Goal: Task Accomplishment & Management: Complete application form

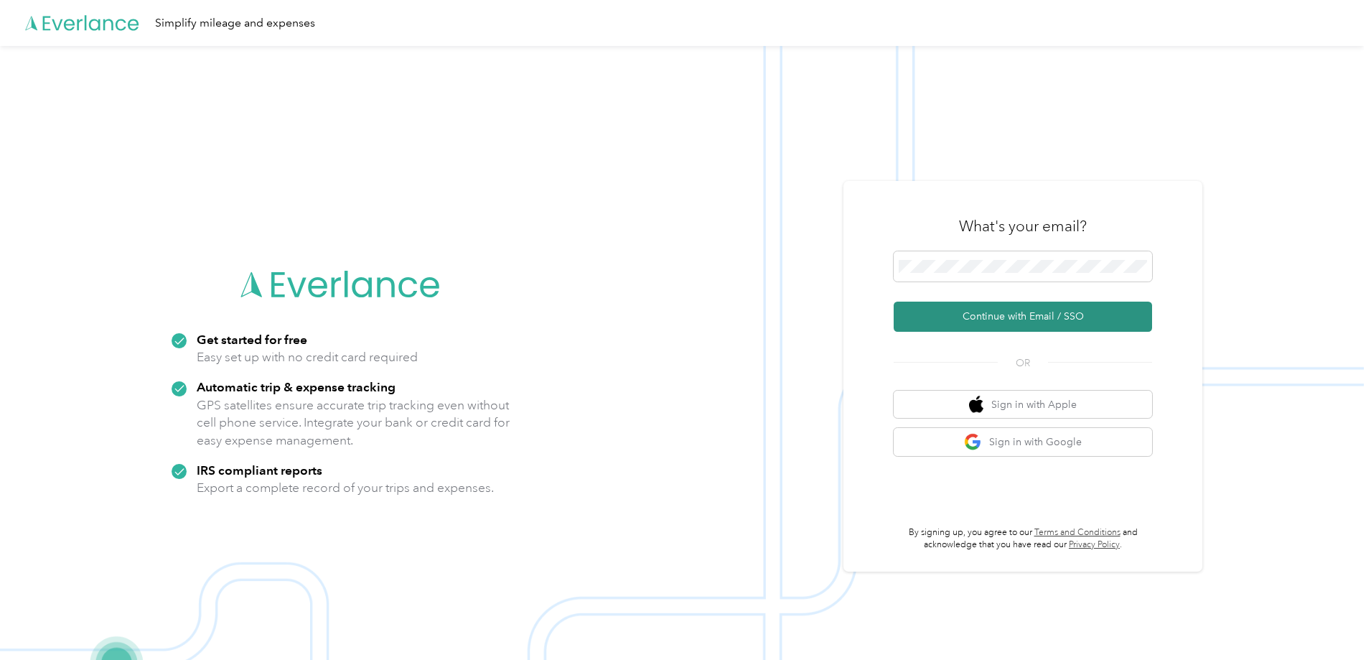
click at [1028, 322] on button "Continue with Email / SSO" at bounding box center [1023, 317] width 258 height 30
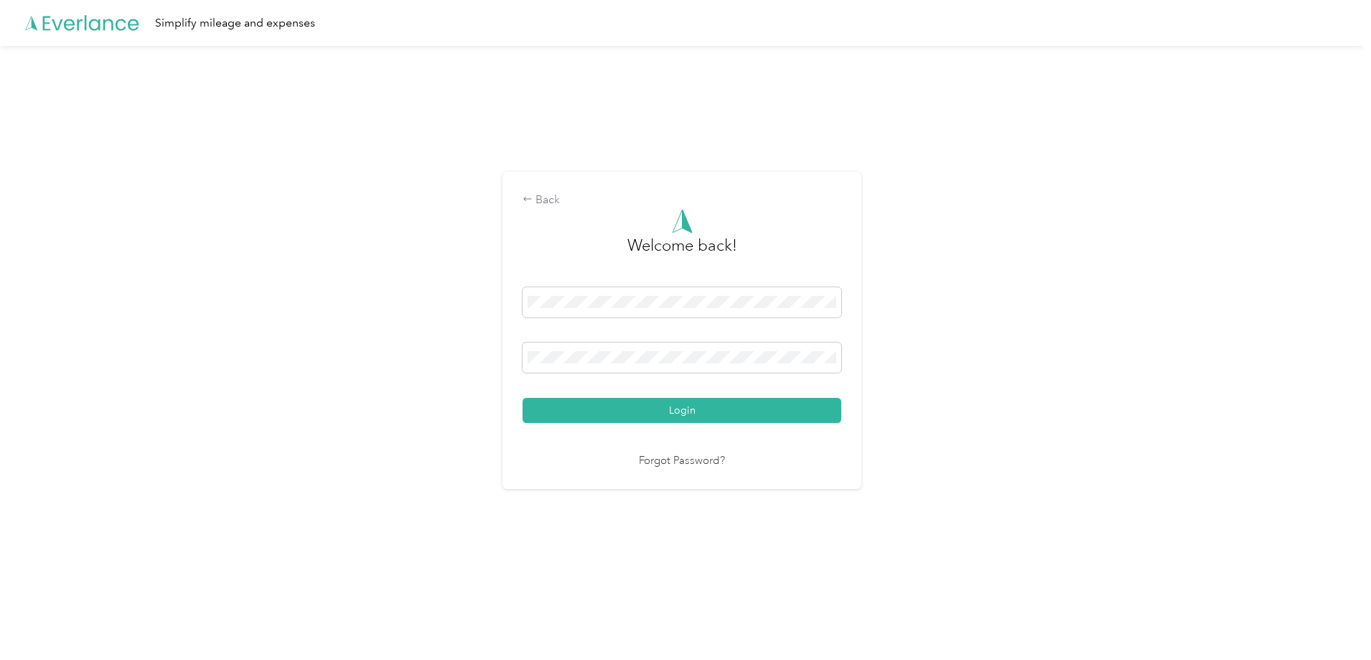
click at [653, 398] on button "Login" at bounding box center [682, 410] width 319 height 25
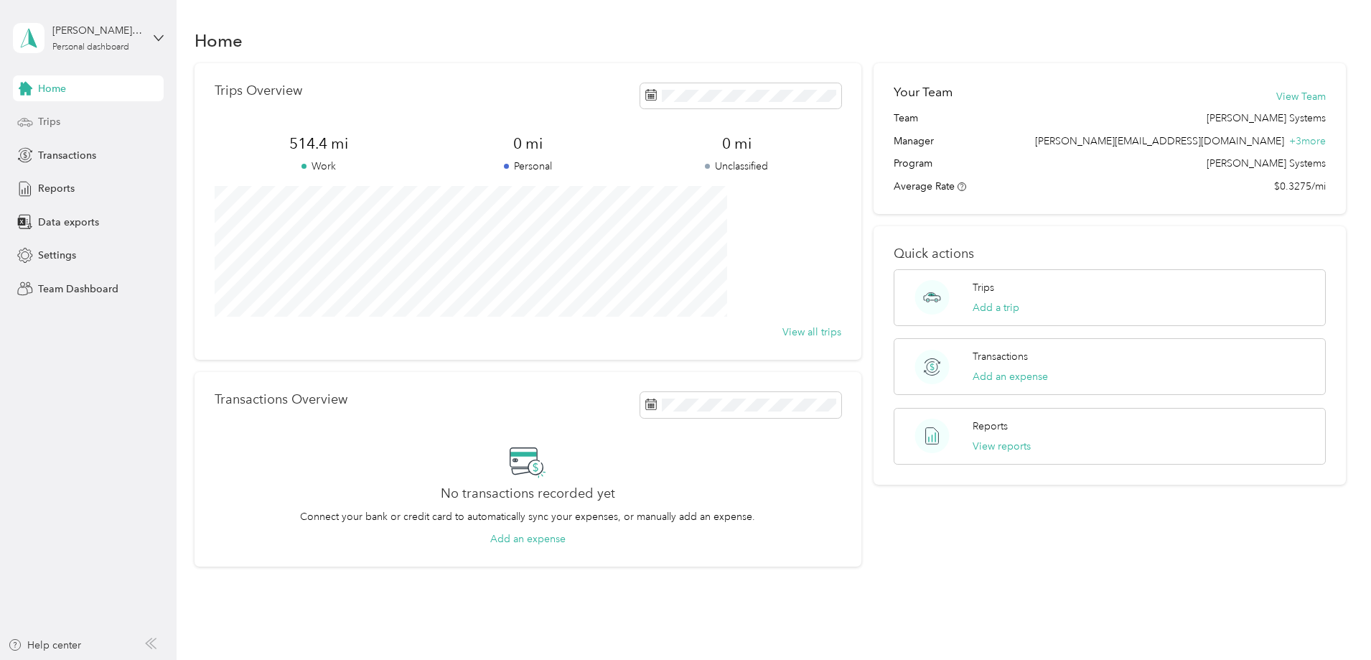
click at [107, 126] on div "Trips" at bounding box center [88, 122] width 151 height 26
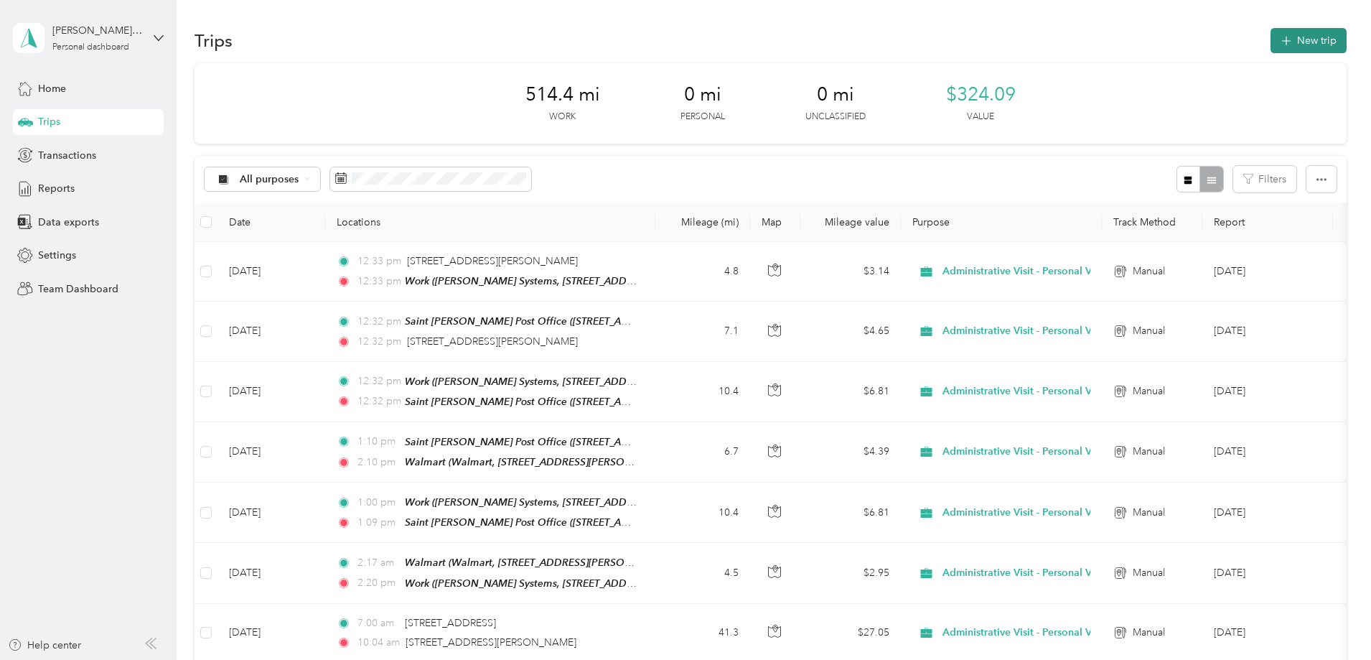
click at [1271, 44] on button "New trip" at bounding box center [1309, 40] width 76 height 25
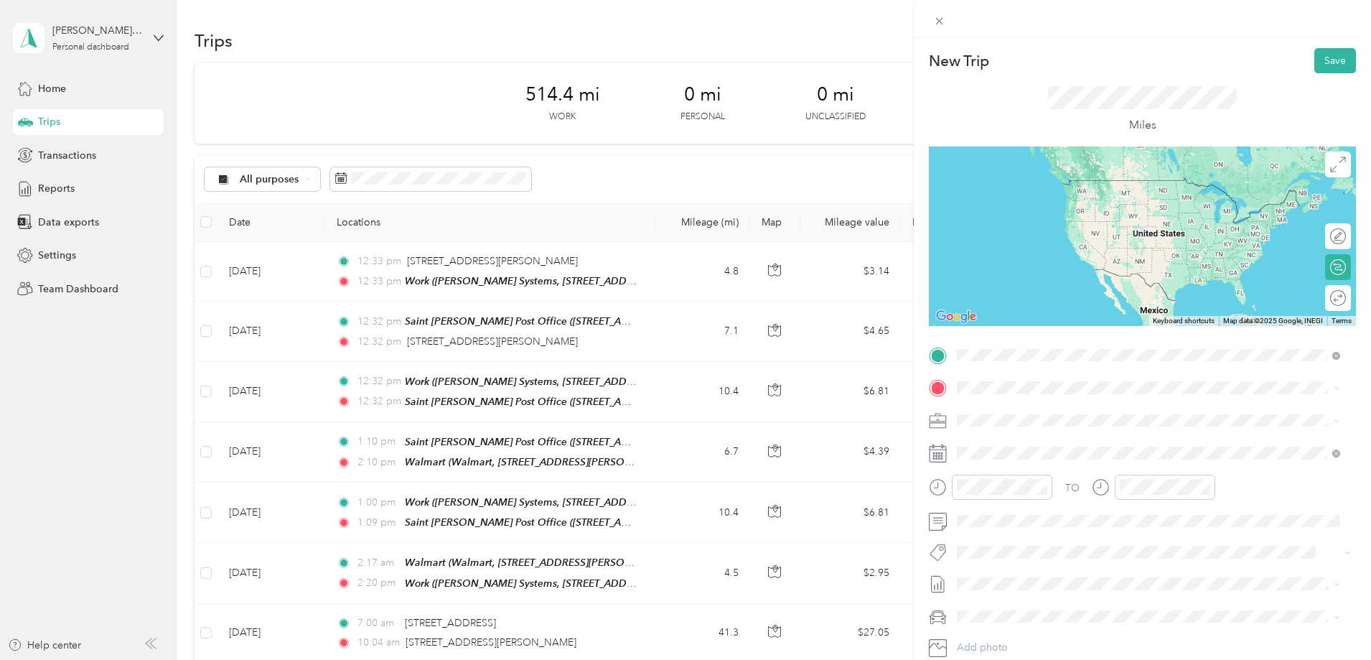
click at [1050, 438] on span "[PERSON_NAME] Systems, [STREET_ADDRESS][PERSON_NAME] , 20678, Prince [PERSON_NA…" at bounding box center [1152, 435] width 336 height 27
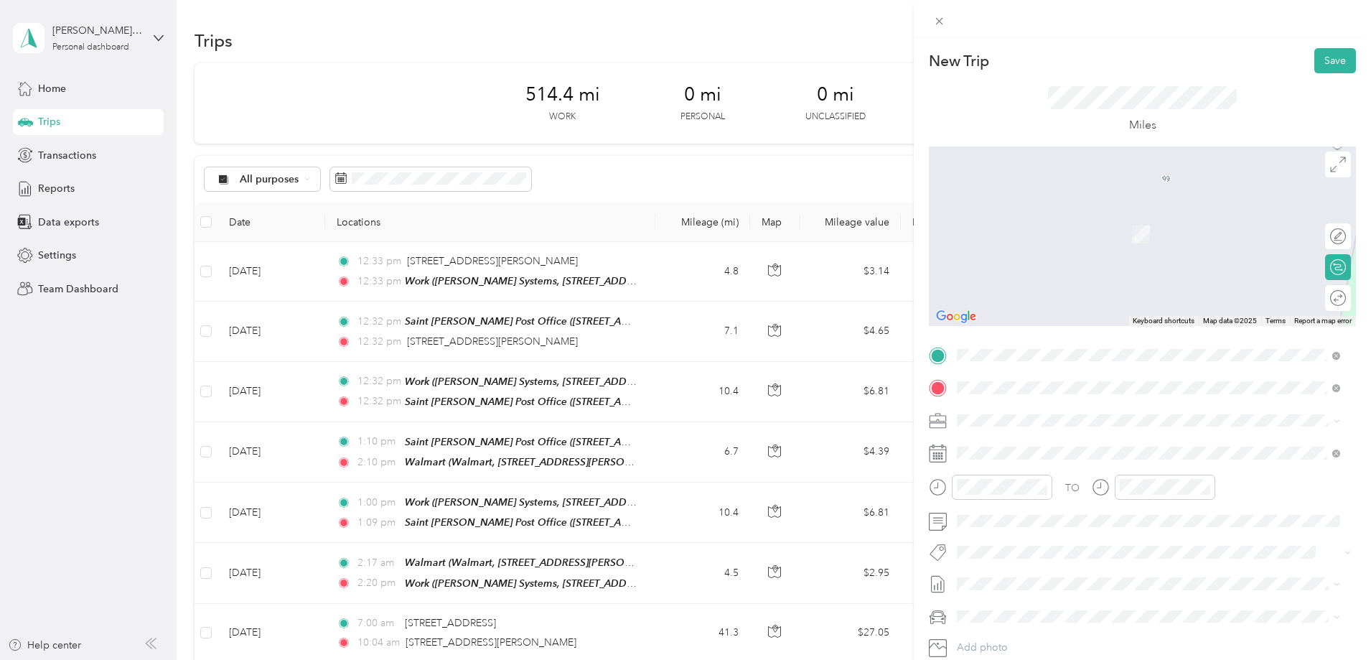
click at [1090, 449] on strong "Saint [PERSON_NAME] Post Office" at bounding box center [1117, 447] width 167 height 13
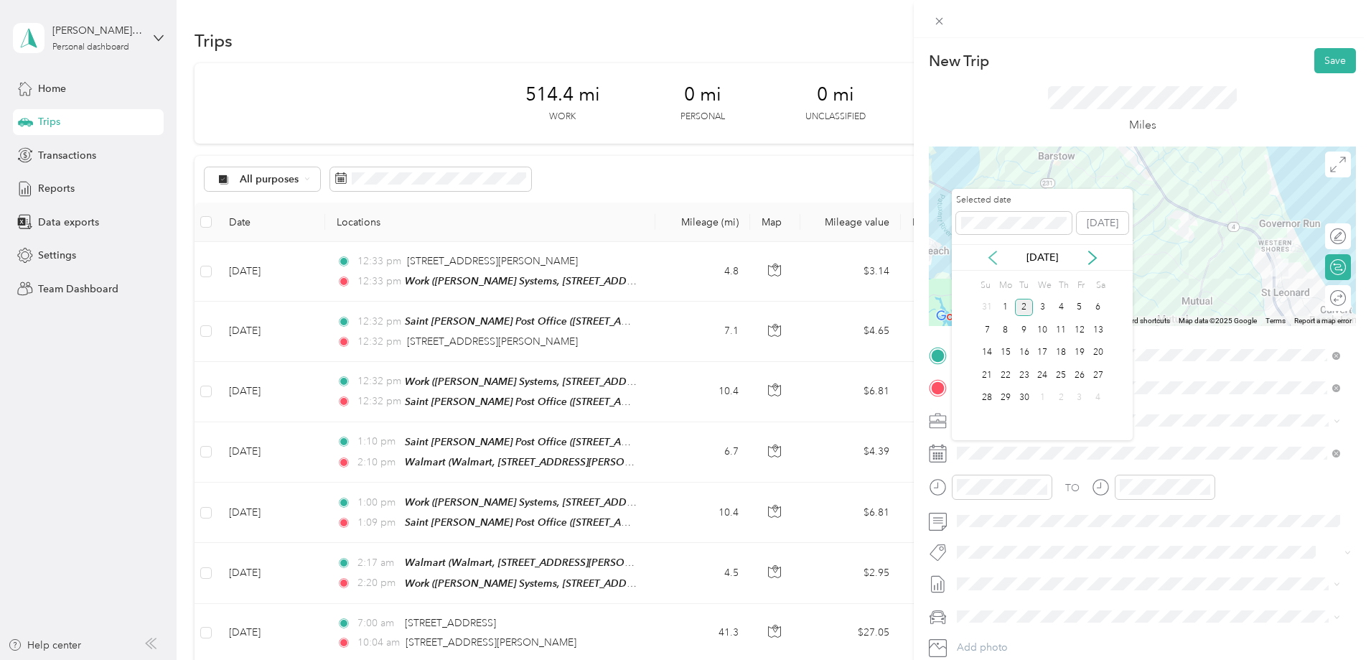
click at [994, 256] on icon at bounding box center [993, 258] width 14 height 14
click at [1084, 395] on div "29" at bounding box center [1079, 398] width 19 height 18
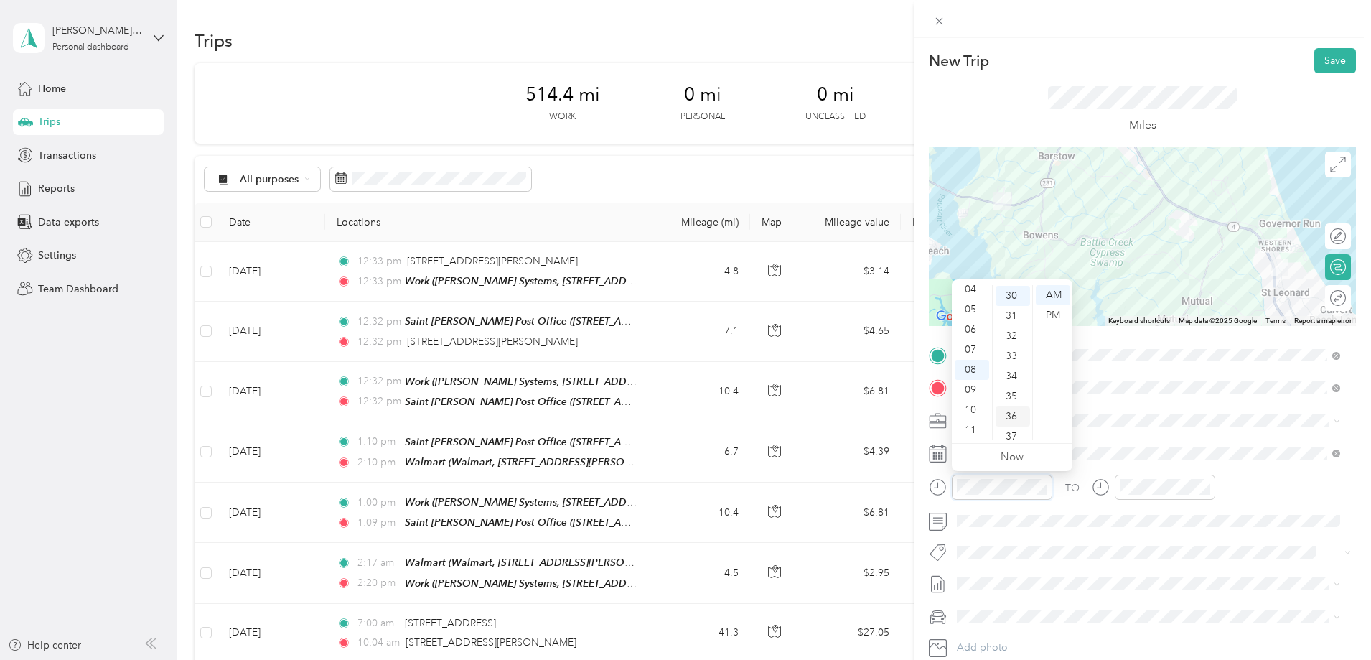
scroll to position [603, 0]
click at [977, 406] on div "10" at bounding box center [972, 410] width 34 height 20
click at [1012, 291] on div "30" at bounding box center [1013, 295] width 34 height 20
click at [1103, 512] on span at bounding box center [1154, 521] width 404 height 23
click at [1141, 475] on div at bounding box center [1165, 487] width 101 height 25
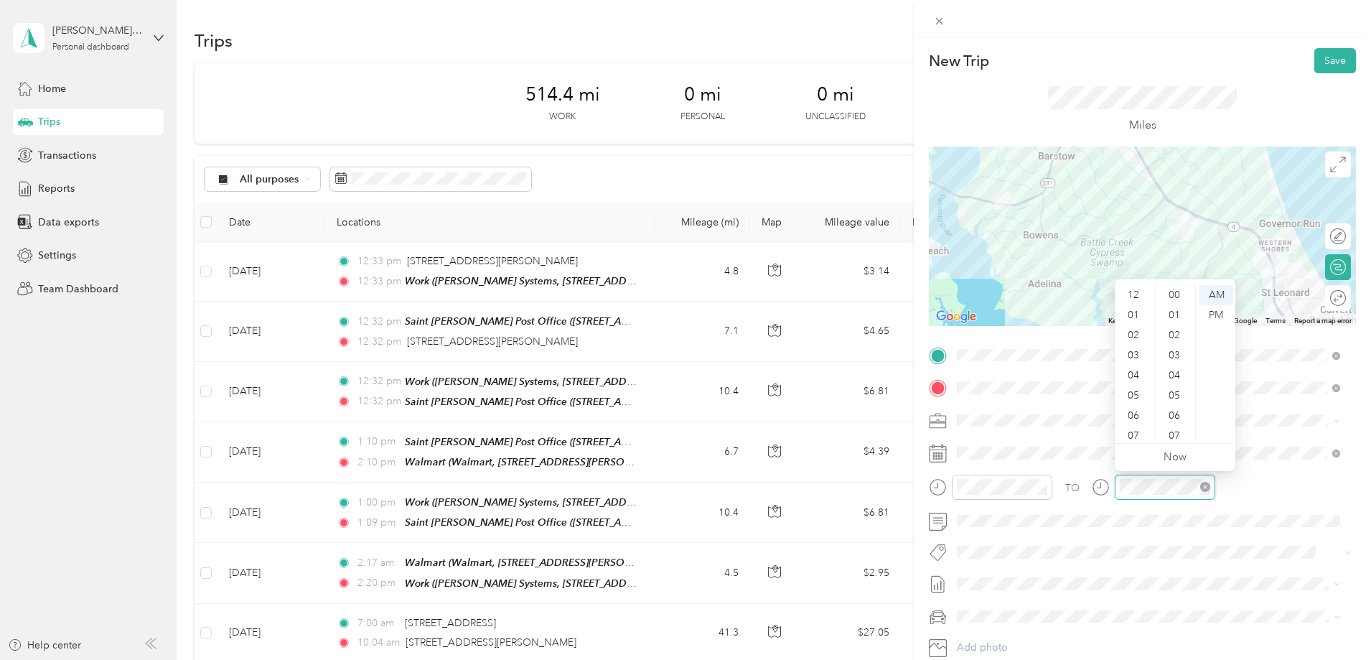
scroll to position [86, 0]
click at [1134, 393] on div "09" at bounding box center [1135, 390] width 34 height 20
click at [1135, 408] on div "10" at bounding box center [1135, 410] width 34 height 20
click at [1177, 392] on div "57" at bounding box center [1176, 390] width 34 height 20
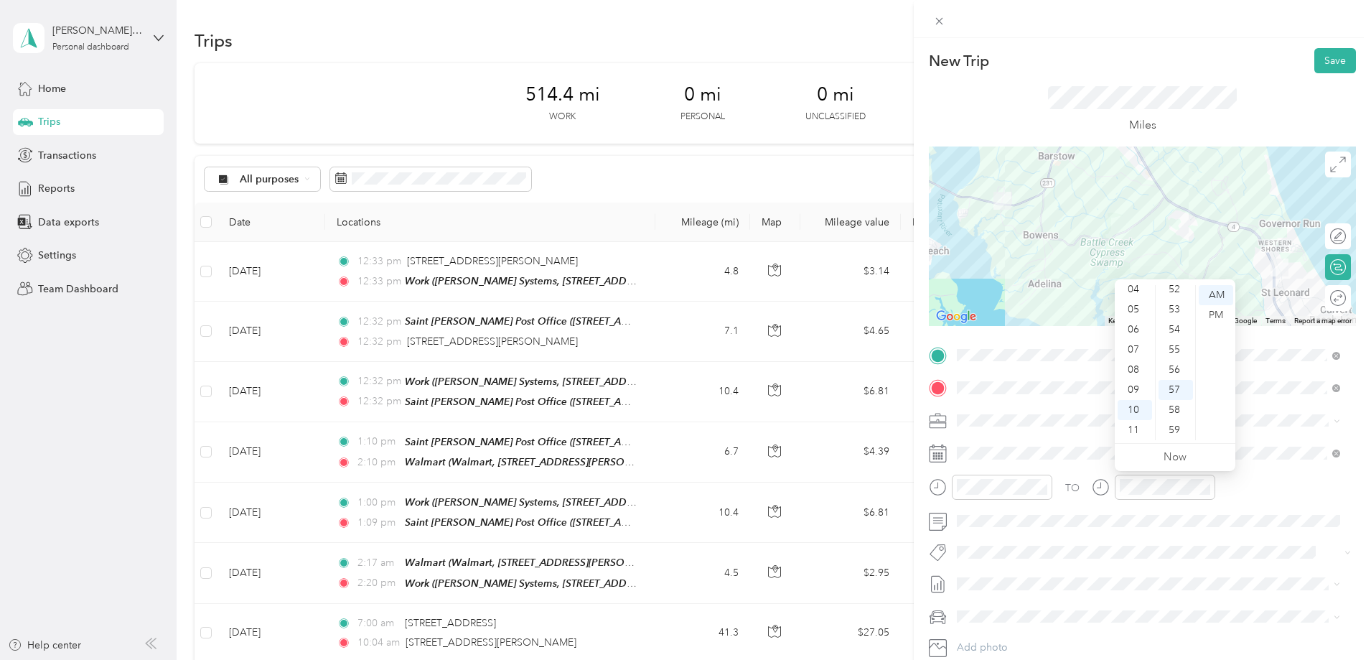
click at [1056, 411] on span at bounding box center [1154, 420] width 404 height 23
click at [1092, 475] on li "Administrative Visit - Personal Vehicle" at bounding box center [1148, 470] width 393 height 25
click at [1316, 64] on button "Save" at bounding box center [1335, 60] width 42 height 25
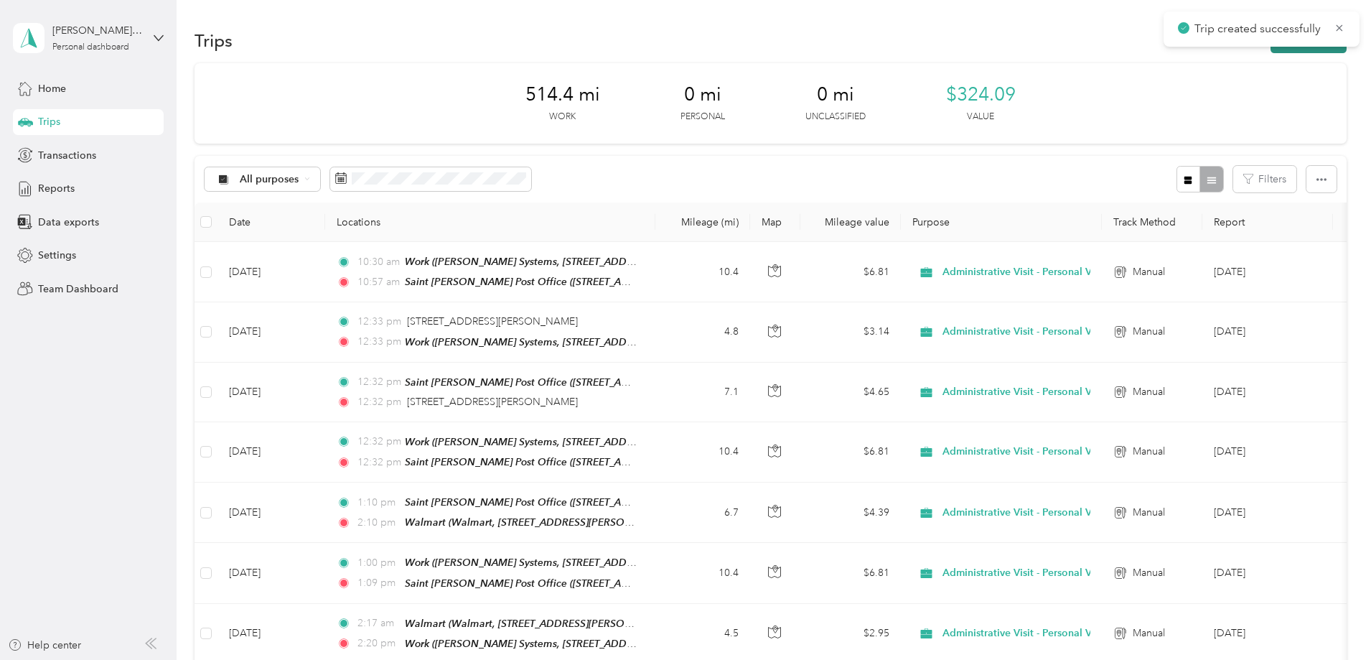
click at [1271, 52] on button "New trip" at bounding box center [1309, 40] width 76 height 25
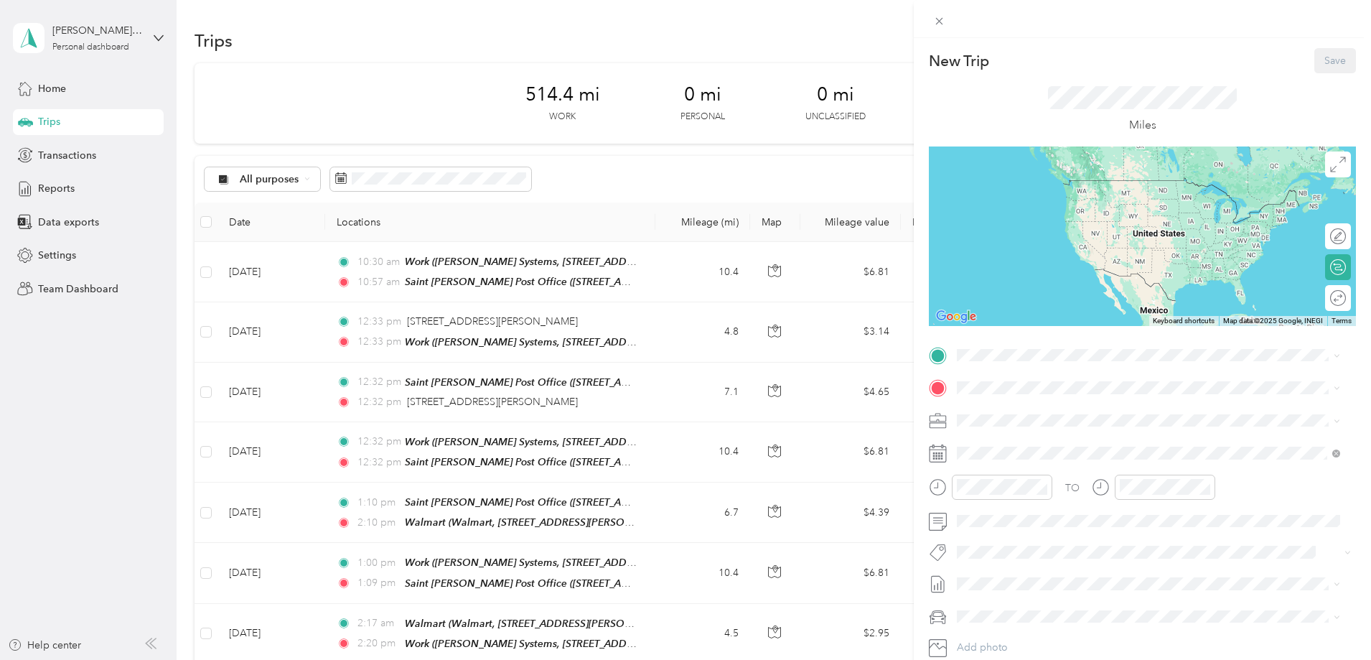
click at [1060, 342] on div "New Trip Save This trip cannot be edited because it is either under review, app…" at bounding box center [1142, 369] width 427 height 643
click at [1119, 437] on span "[STREET_ADDRESS][PERSON_NAME][PERSON_NAME][US_STATE]" at bounding box center [1135, 432] width 303 height 12
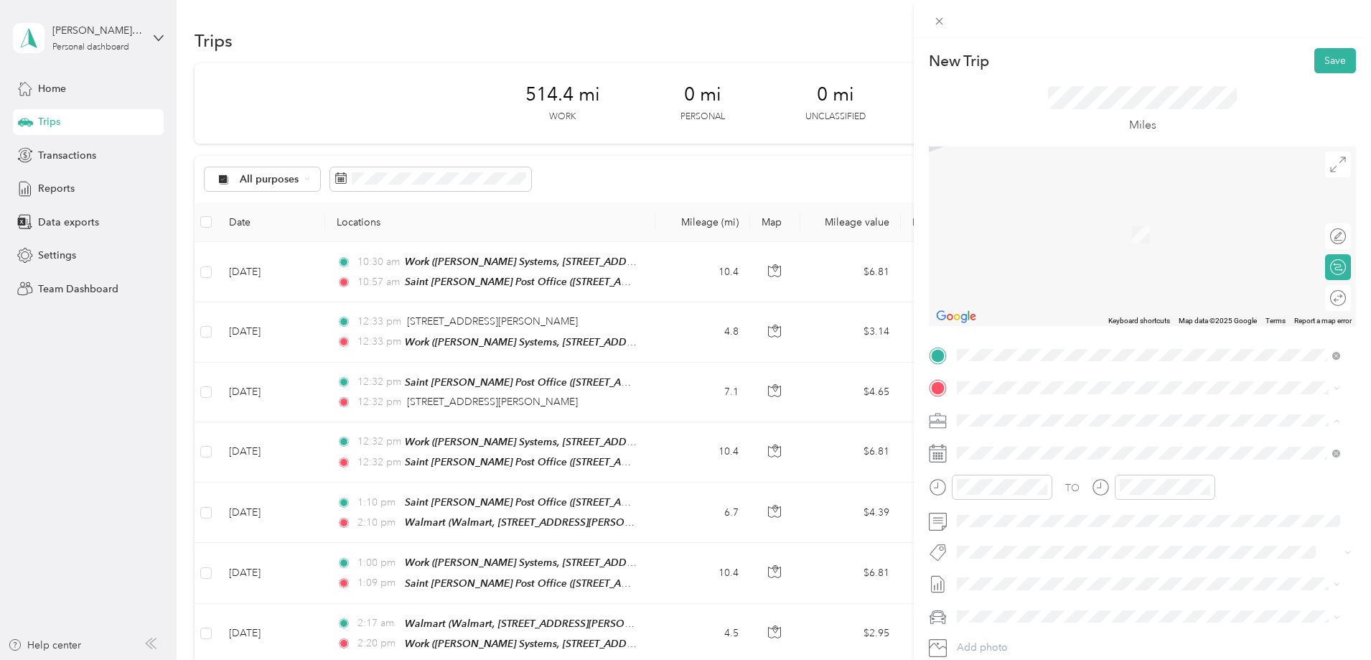
click at [1090, 464] on span "Administrative Visit - Personal Vehicle" at bounding box center [1045, 470] width 167 height 12
click at [1076, 379] on span at bounding box center [1154, 387] width 404 height 23
click at [1105, 472] on span "[PERSON_NAME] Systems, [STREET_ADDRESS][PERSON_NAME] , 20678, Prince [PERSON_NA…" at bounding box center [1152, 467] width 336 height 27
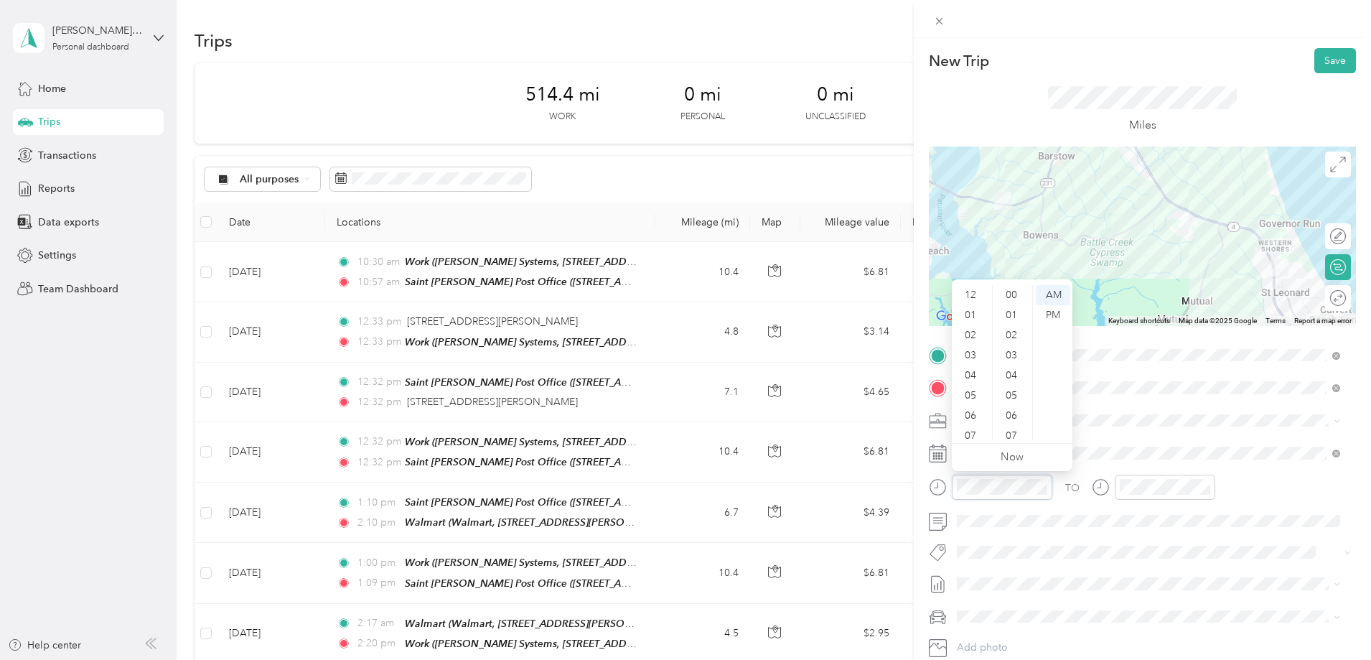
scroll to position [86, 0]
click at [972, 408] on div "10" at bounding box center [972, 410] width 34 height 20
click at [1013, 347] on div "33" at bounding box center [1013, 355] width 34 height 20
click at [1013, 439] on div "40" at bounding box center [1013, 436] width 34 height 20
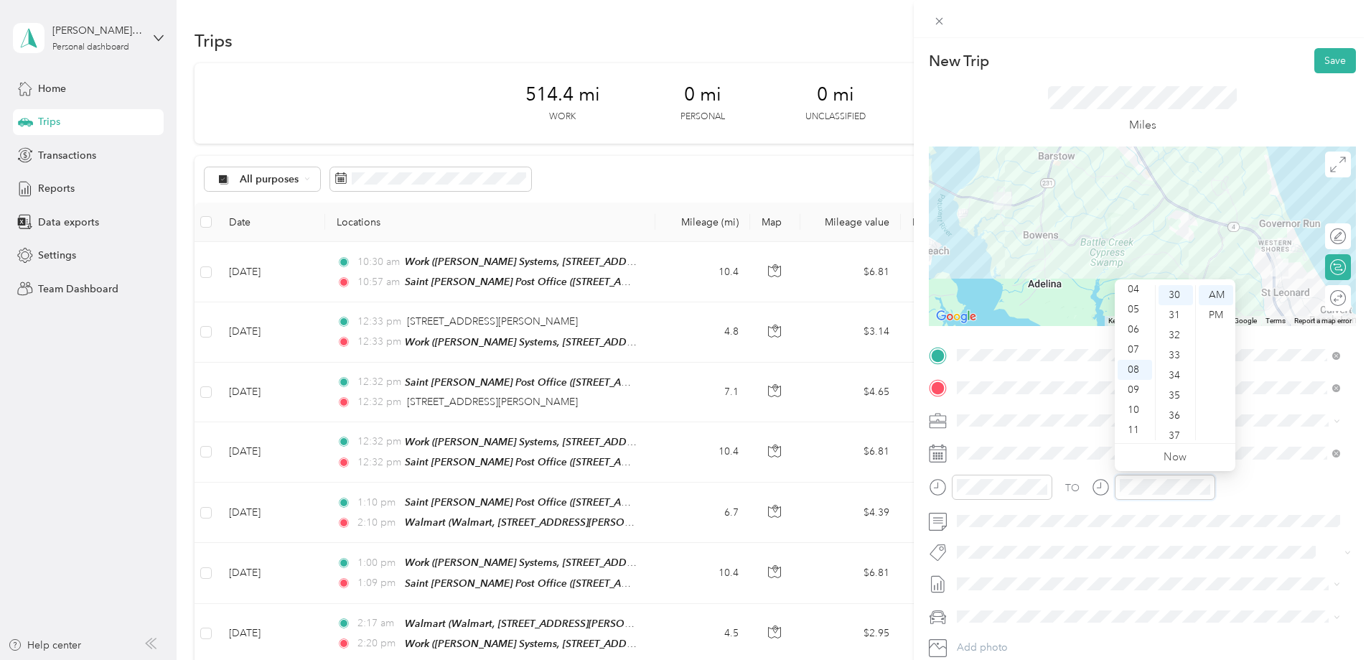
scroll to position [603, 0]
click at [1137, 423] on div "11" at bounding box center [1135, 430] width 34 height 20
click at [1177, 289] on div "01" at bounding box center [1176, 286] width 34 height 20
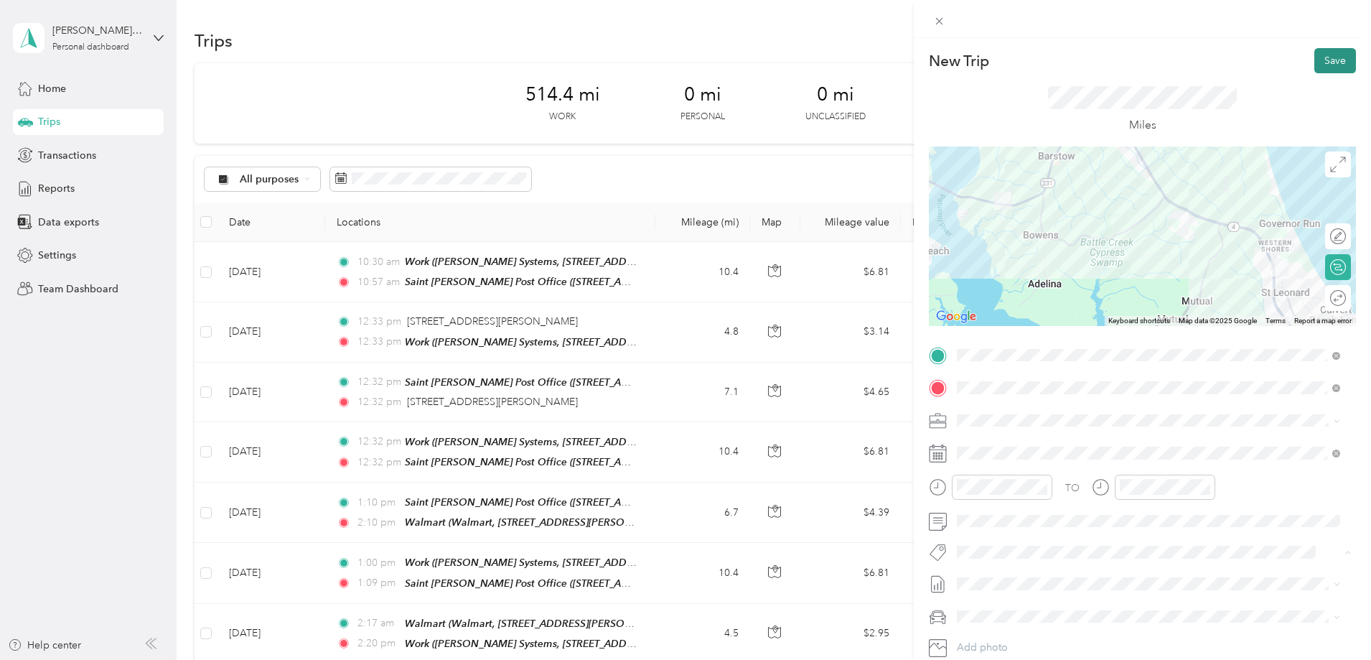
click at [1331, 51] on button "Save" at bounding box center [1335, 60] width 42 height 25
